Goal: Information Seeking & Learning: Learn about a topic

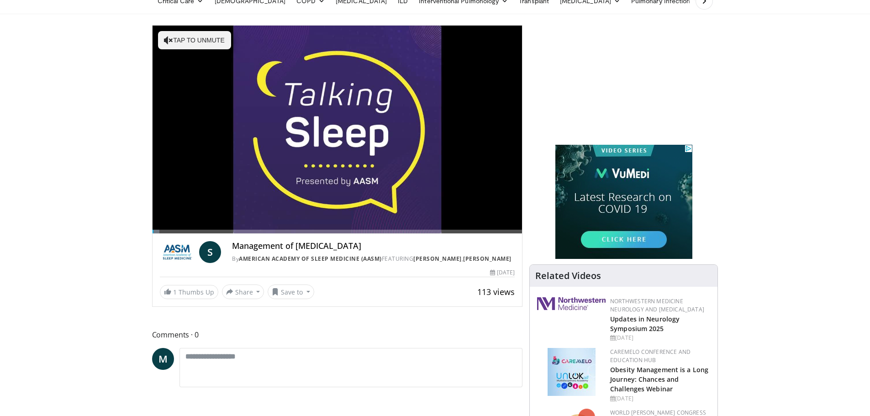
scroll to position [46, 0]
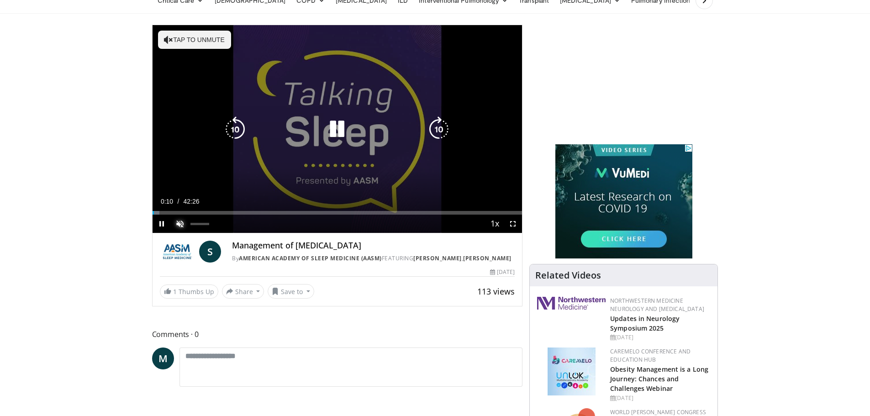
click at [179, 222] on span "Video Player" at bounding box center [180, 224] width 18 height 18
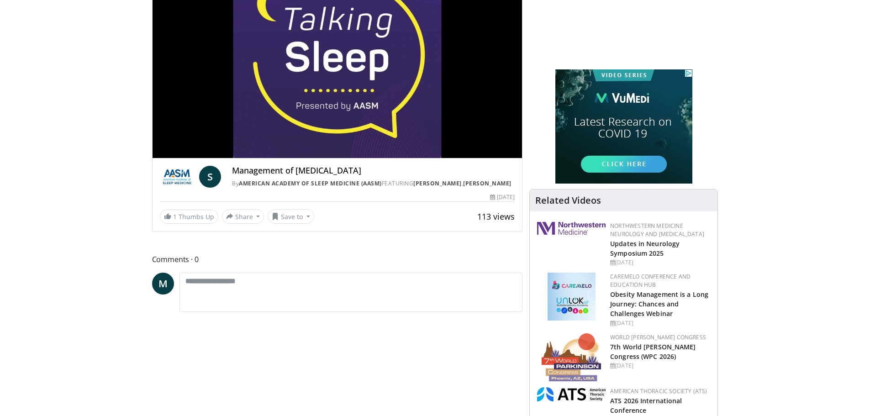
scroll to position [137, 0]
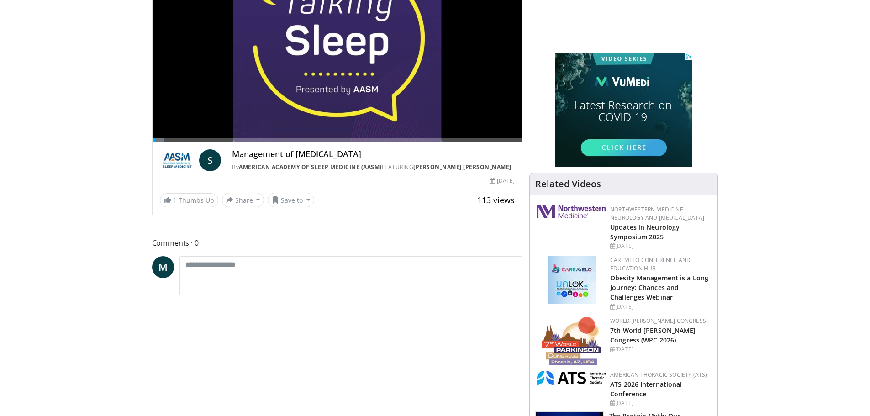
click at [288, 162] on div "Management of Obesity Hypoventilation Syndrome By American Academy of Sleep Med…" at bounding box center [373, 160] width 283 height 22
click at [302, 168] on link "American Academy of Sleep Medicine (AASM)" at bounding box center [310, 167] width 143 height 8
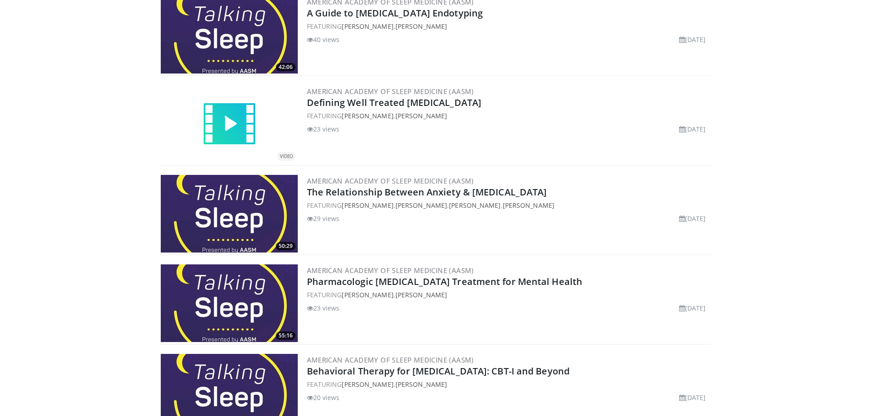
scroll to position [2511, 0]
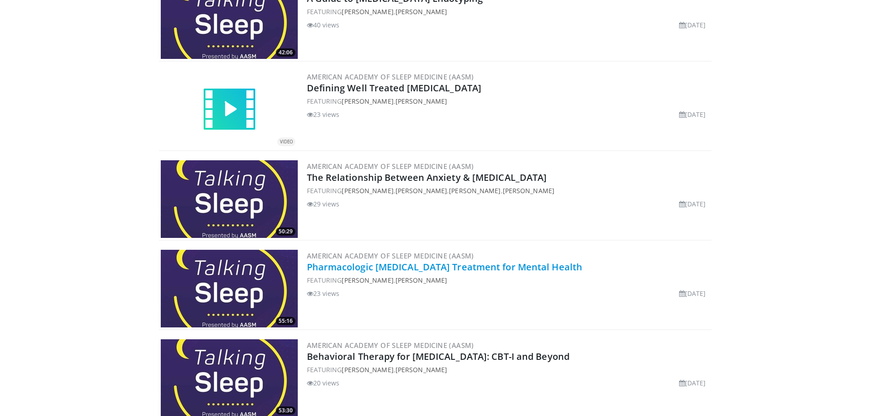
click at [357, 262] on link "Pharmacologic [MEDICAL_DATA] Treatment for Mental Health" at bounding box center [445, 267] width 276 height 12
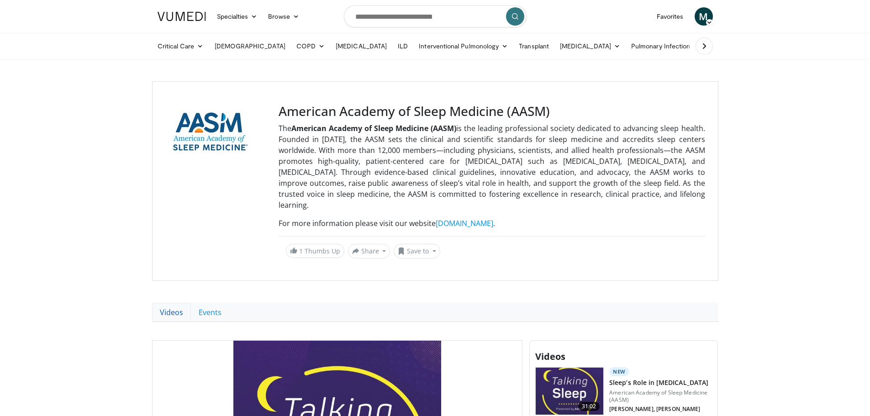
click at [172, 303] on link "Videos" at bounding box center [171, 312] width 39 height 19
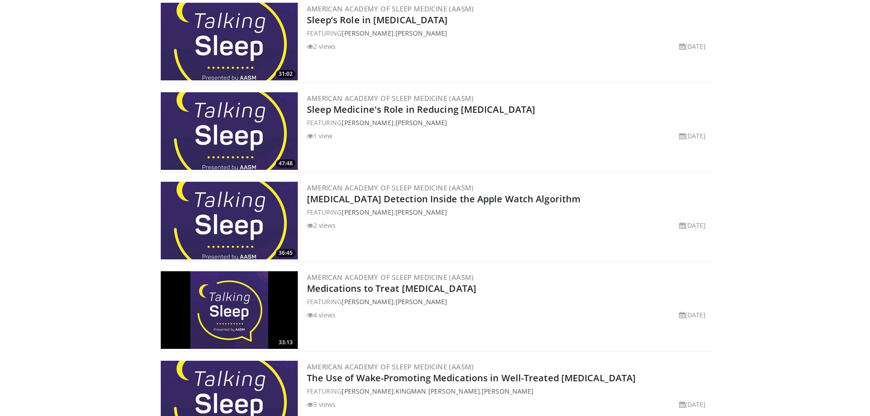
scroll to position [411, 0]
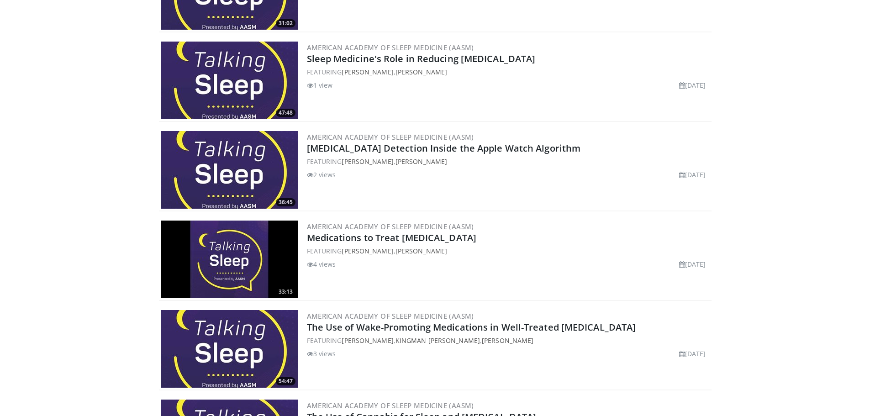
click at [439, 372] on div "American Academy of Sleep Medicine (AASM) The Use of Wake-Promoting Medications…" at bounding box center [508, 349] width 403 height 78
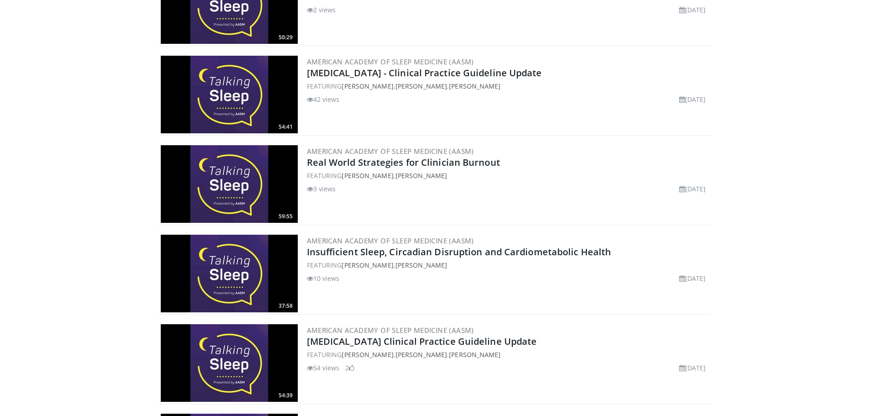
scroll to position [913, 0]
